Goal: Find specific page/section

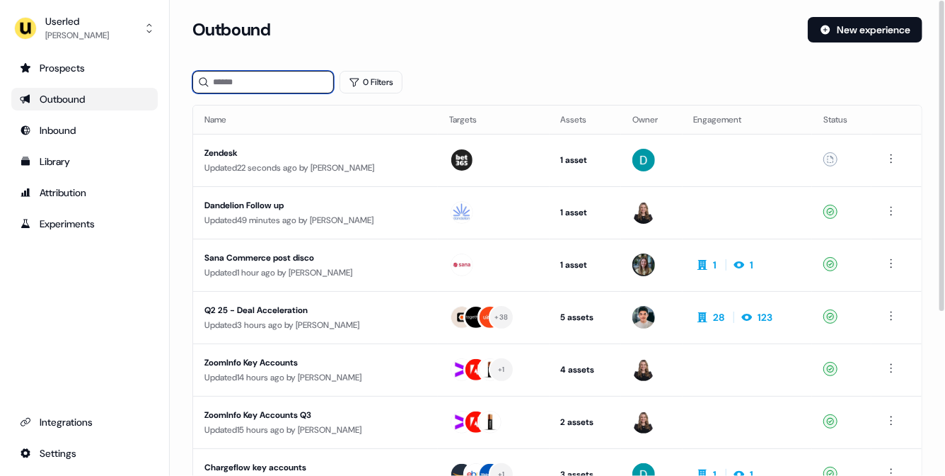
click at [228, 78] on input at bounding box center [263, 82] width 142 height 23
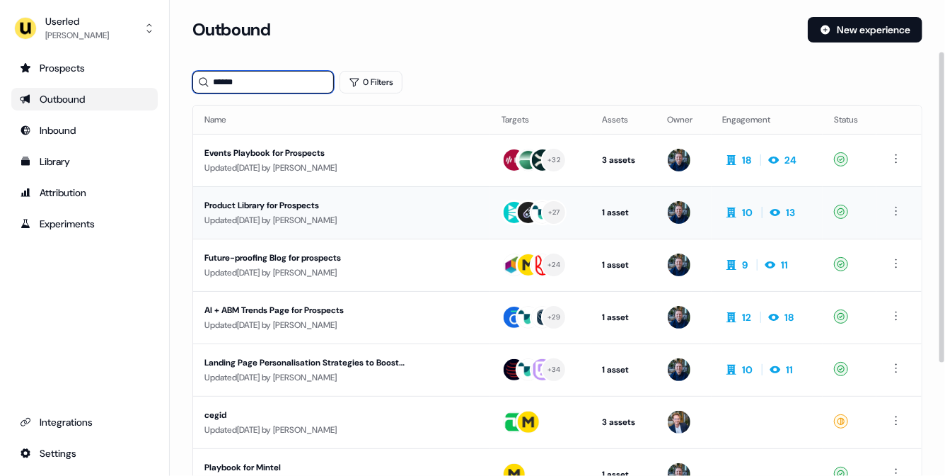
scroll to position [254, 0]
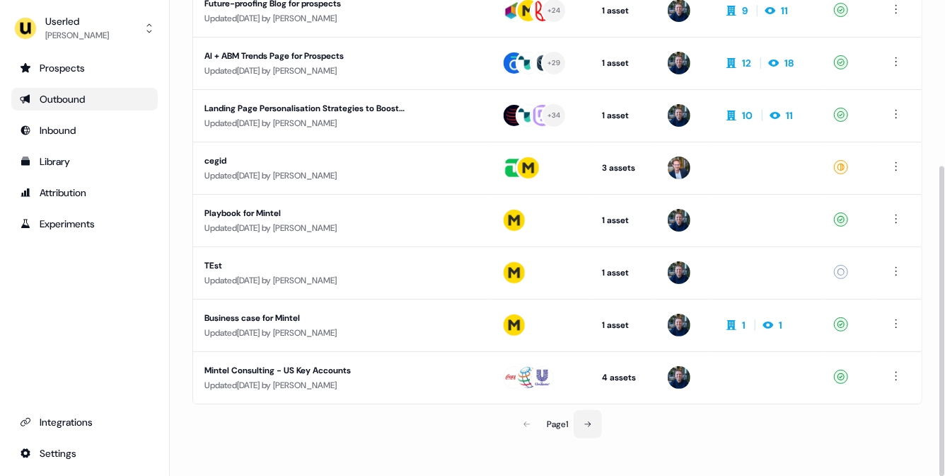
type input "******"
click at [590, 422] on icon at bounding box center [588, 424] width 8 height 8
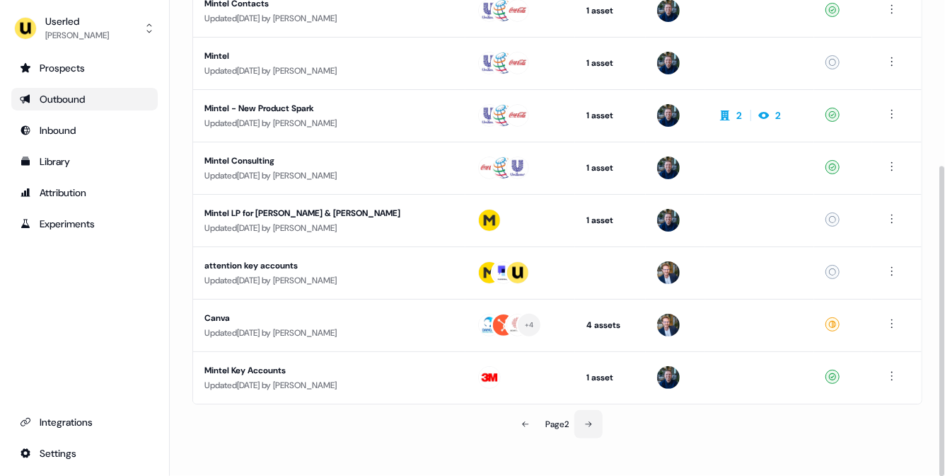
click at [592, 425] on icon at bounding box center [588, 424] width 8 height 8
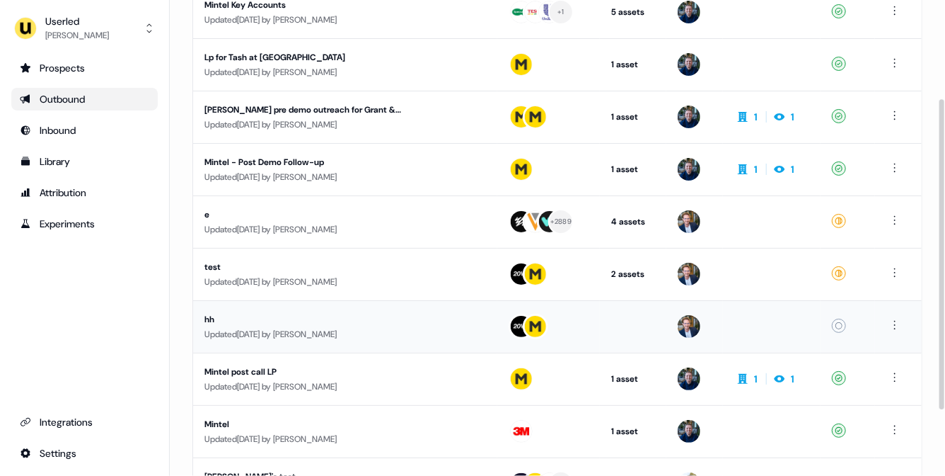
scroll to position [254, 0]
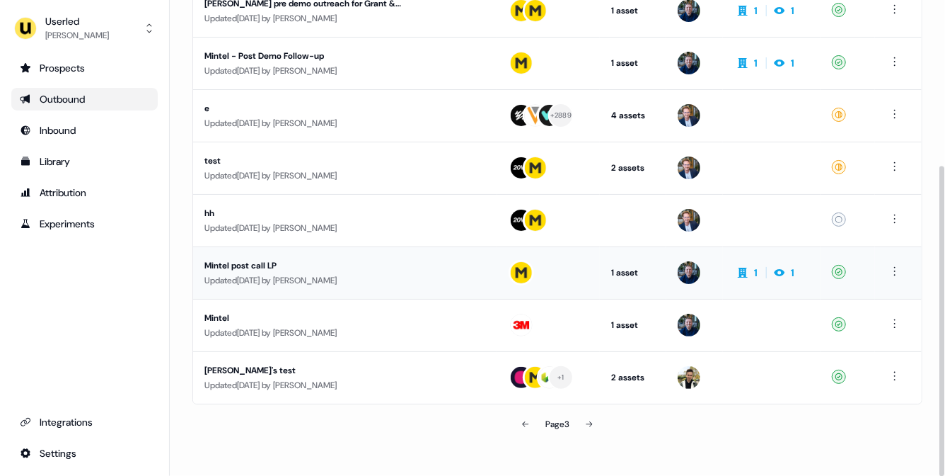
click at [398, 269] on div "Mintel post call LP" at bounding box center [322, 265] width 236 height 14
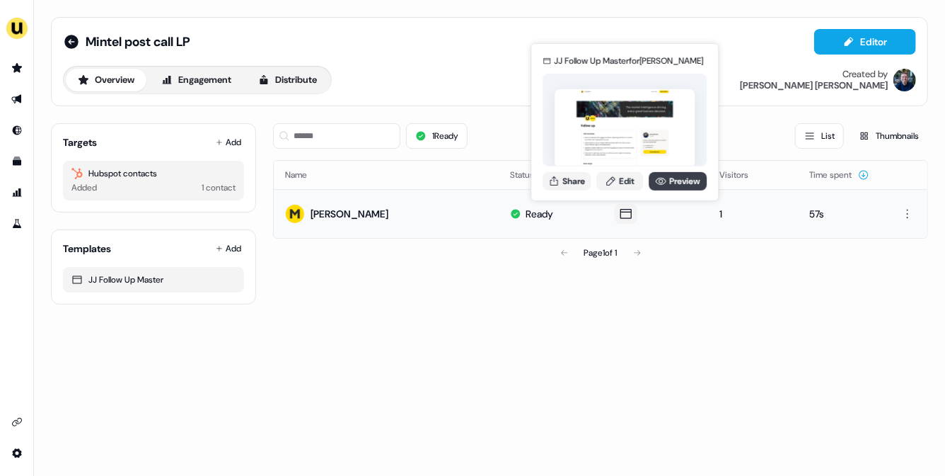
click at [664, 186] on icon at bounding box center [660, 180] width 11 height 11
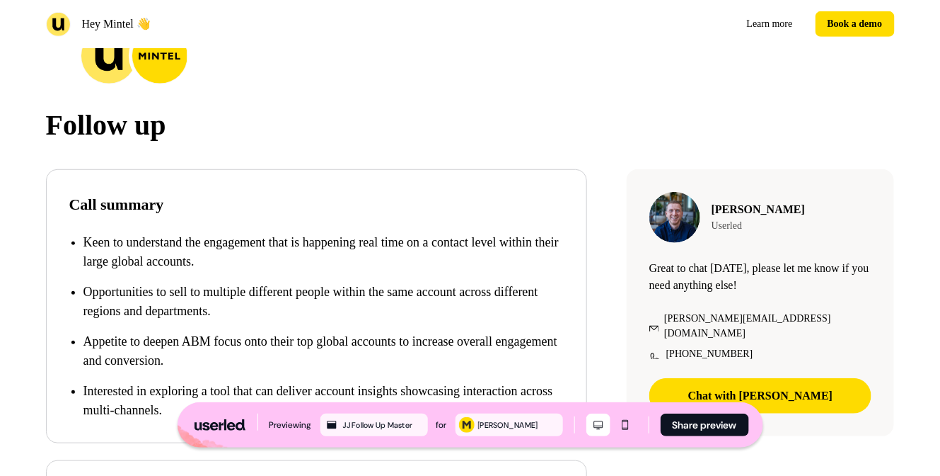
scroll to position [327, 0]
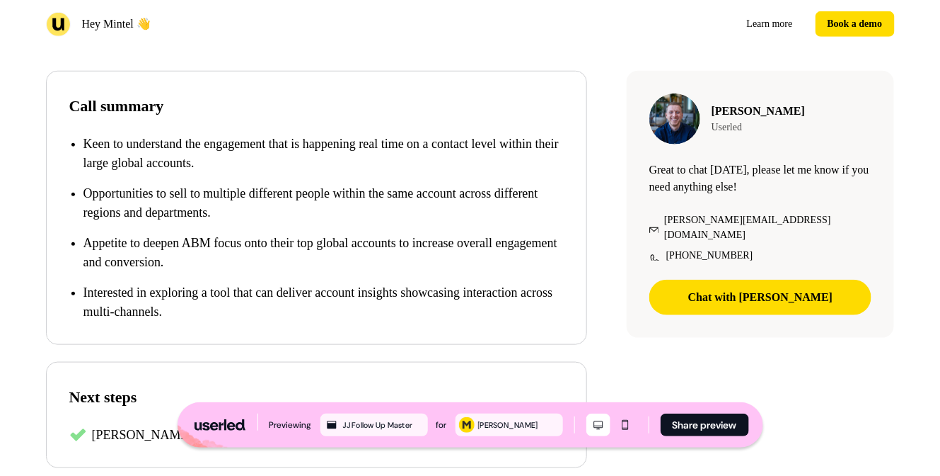
click at [612, 136] on div "Follow up Call summary [PERSON_NAME] to understand the engagement that is happe…" at bounding box center [471, 318] width 934 height 659
